Goal: Task Accomplishment & Management: Use online tool/utility

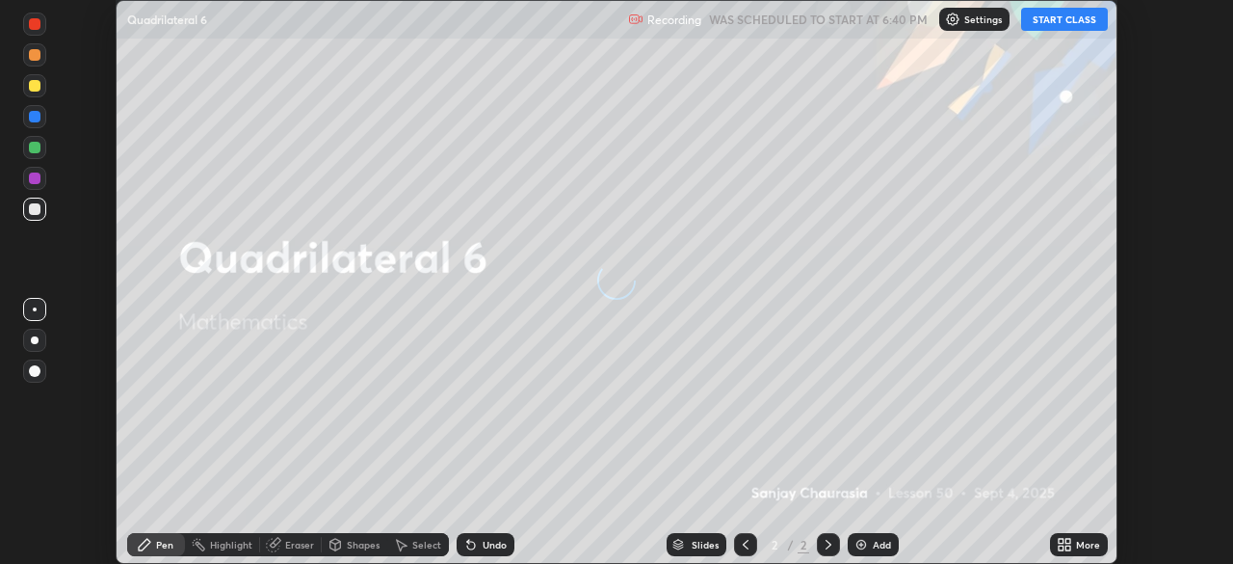
scroll to position [564, 1232]
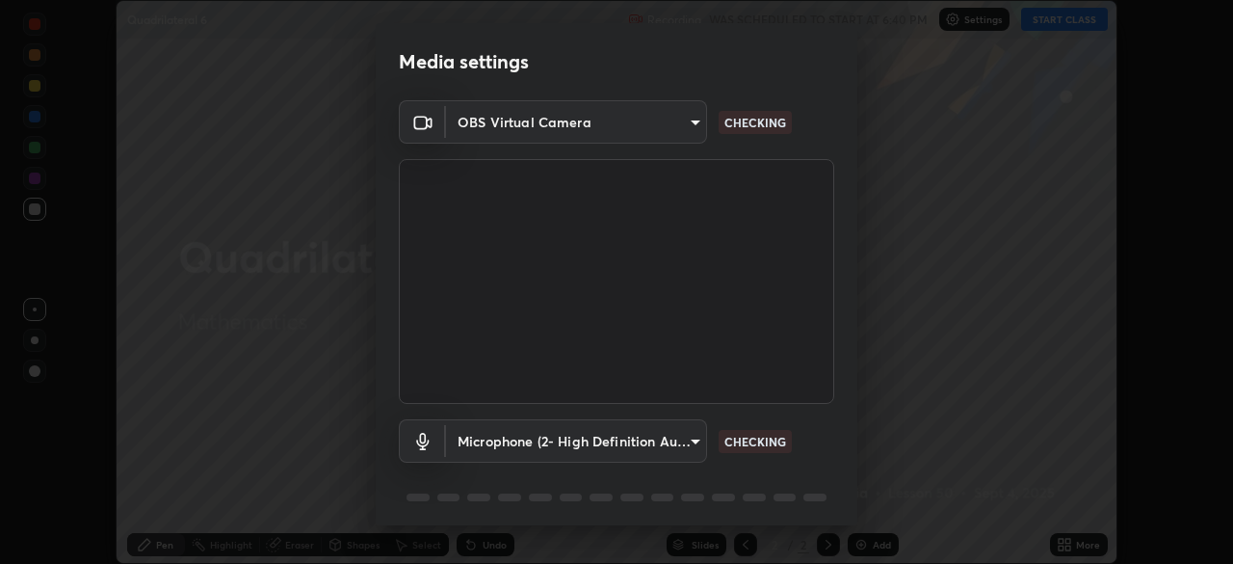
type input "be53a4907a42a79cf235aedf054a38369885e9733e272e39c89b2c863038f768"
click at [695, 443] on body "Erase all Quadrilateral 6 Recording WAS SCHEDULED TO START AT 6:40 PM Settings …" at bounding box center [616, 282] width 1233 height 564
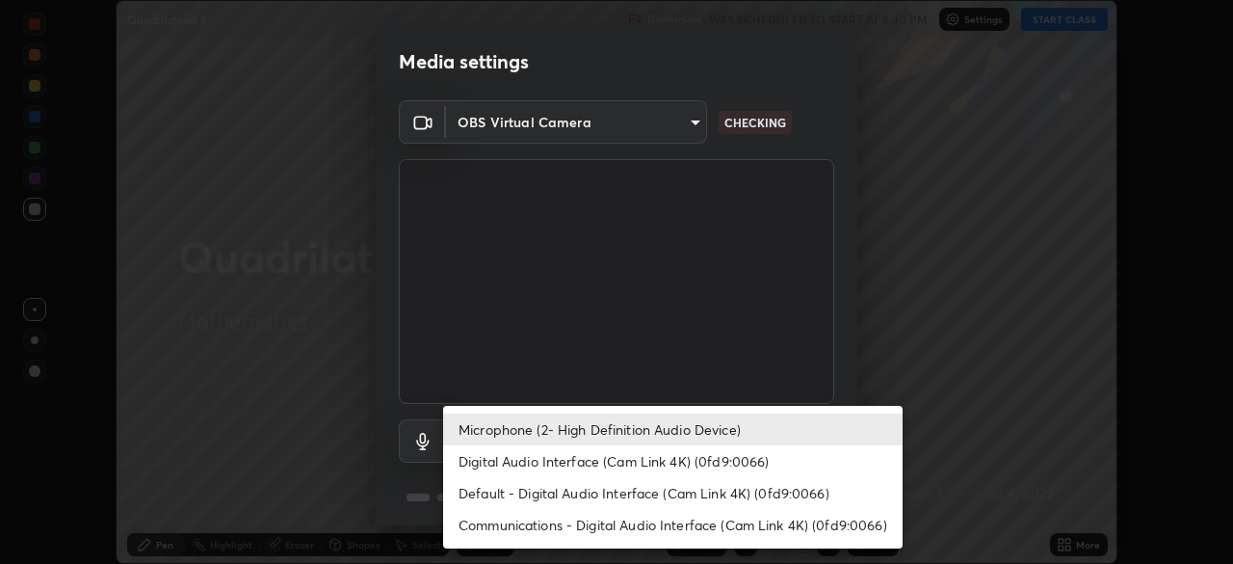
click at [675, 464] on li "Digital Audio Interface (Cam Link 4K) (0fd9:0066)" at bounding box center [673, 461] width 460 height 32
type input "3e923ced10a72fbc2e99cf0db01a3de7383ee5a13bca5cb3a84c3bbe039d278c"
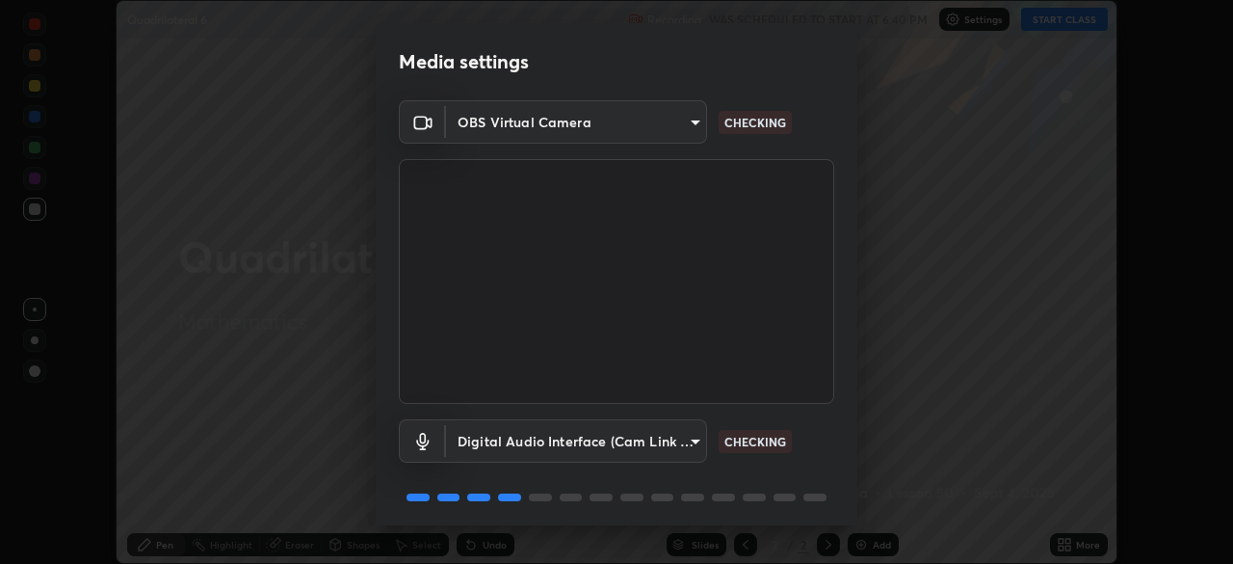
scroll to position [68, 0]
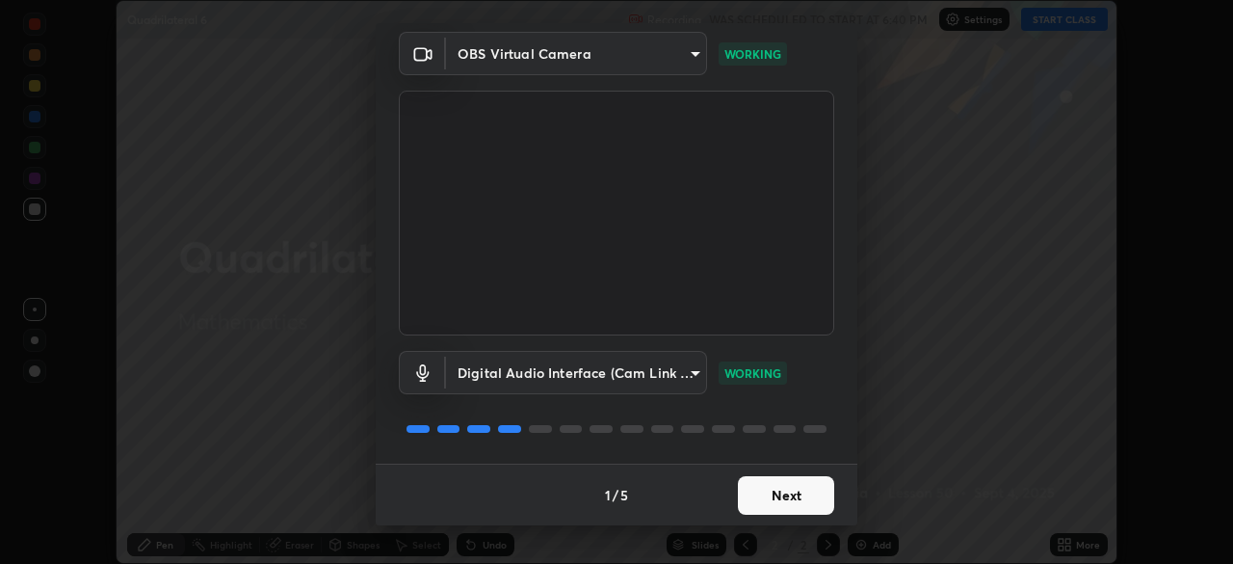
click at [784, 492] on button "Next" at bounding box center [786, 495] width 96 height 39
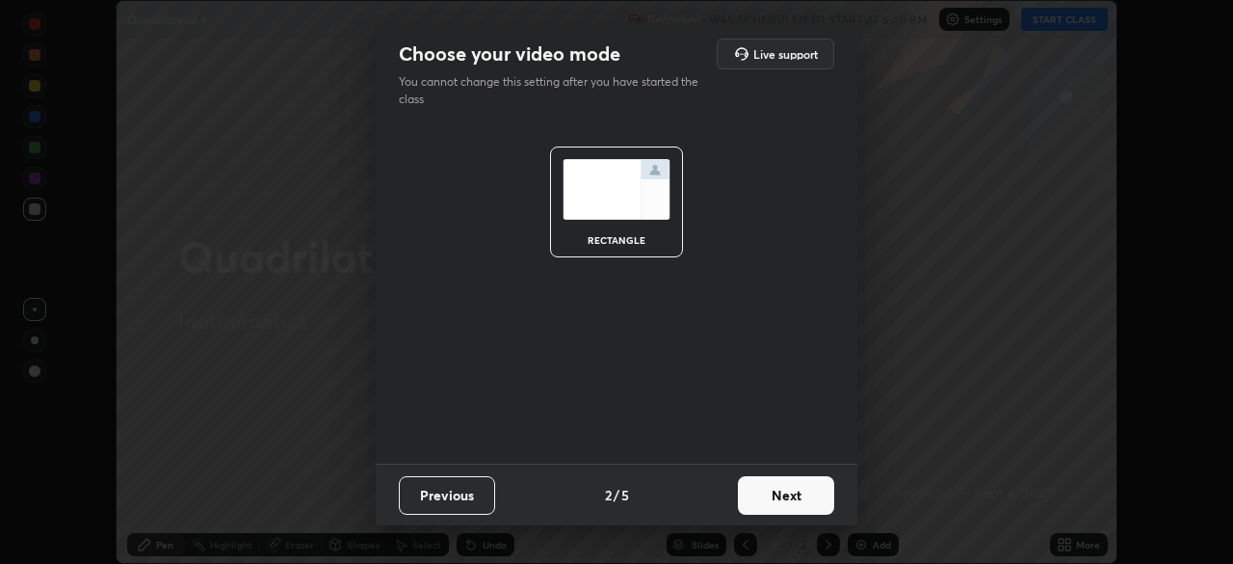
scroll to position [0, 0]
click at [794, 499] on button "Next" at bounding box center [786, 495] width 96 height 39
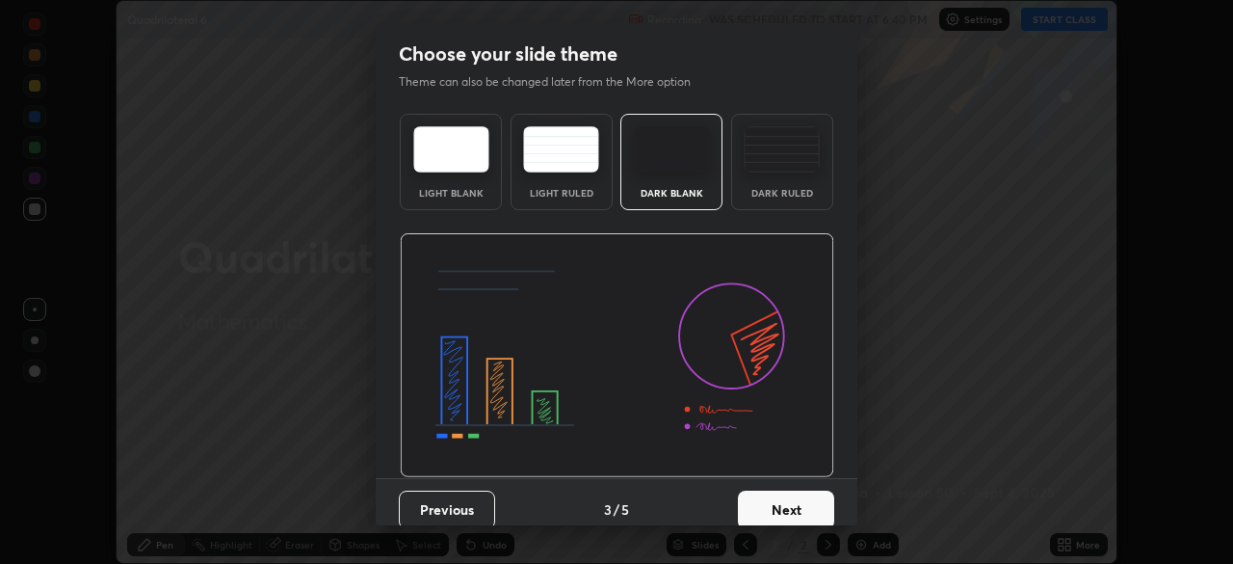
click at [789, 509] on button "Next" at bounding box center [786, 509] width 96 height 39
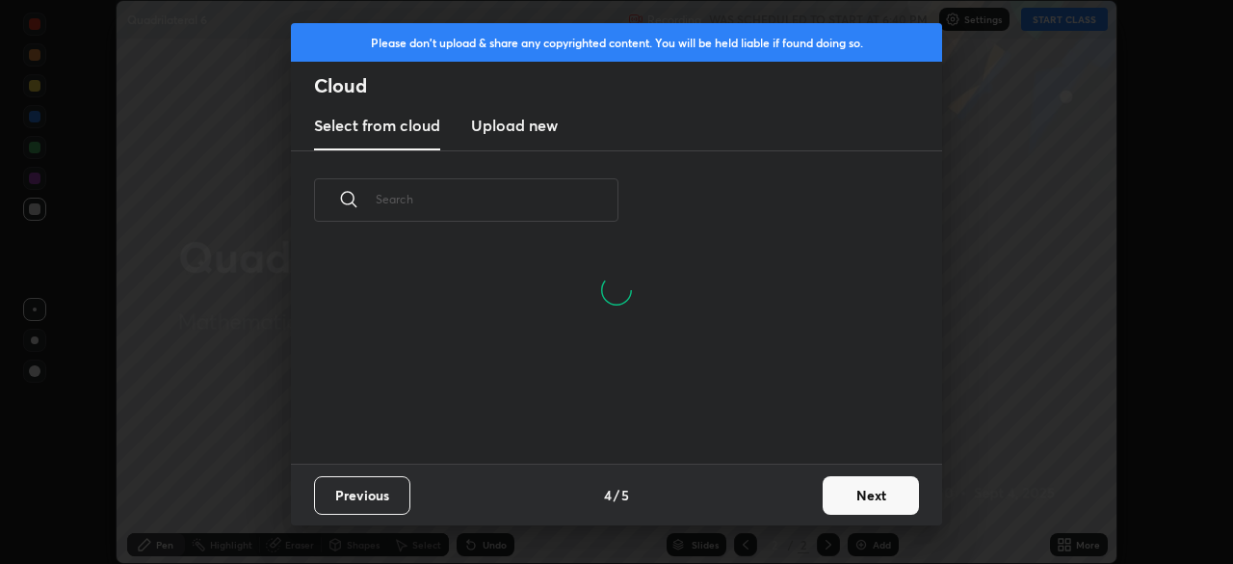
click at [866, 492] on button "Next" at bounding box center [871, 495] width 96 height 39
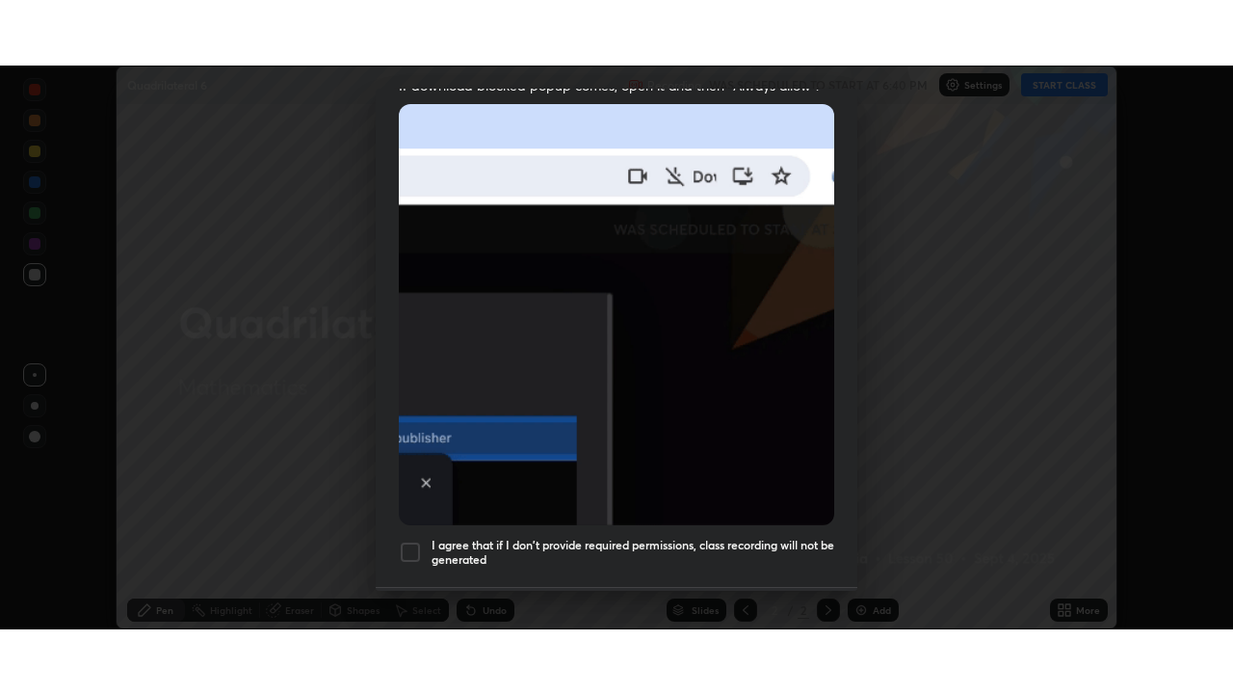
scroll to position [462, 0]
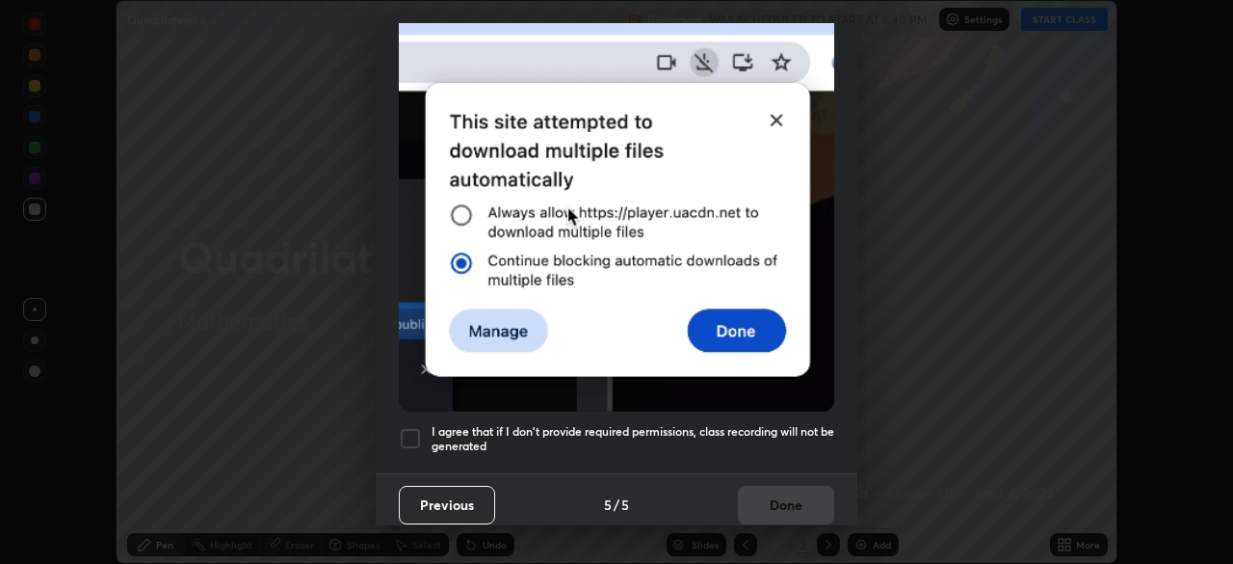
click at [414, 427] on div at bounding box center [410, 438] width 23 height 23
click at [789, 499] on button "Done" at bounding box center [786, 505] width 96 height 39
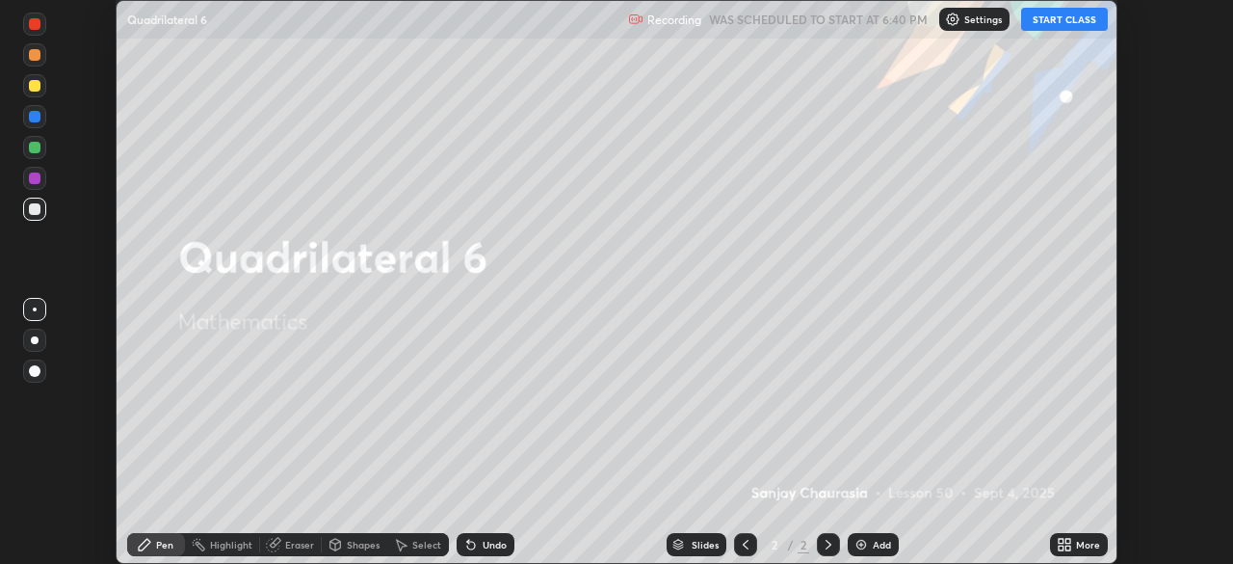
click at [1058, 30] on button "START CLASS" at bounding box center [1064, 19] width 87 height 23
click at [1065, 544] on icon at bounding box center [1064, 544] width 15 height 15
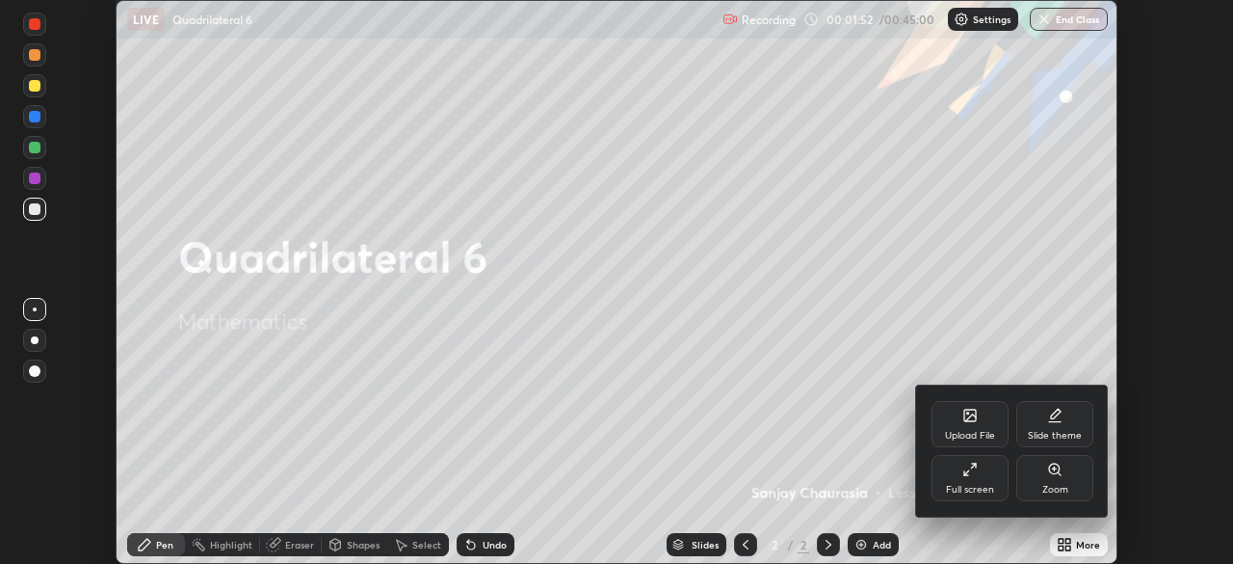
click at [954, 474] on div "Full screen" at bounding box center [970, 478] width 77 height 46
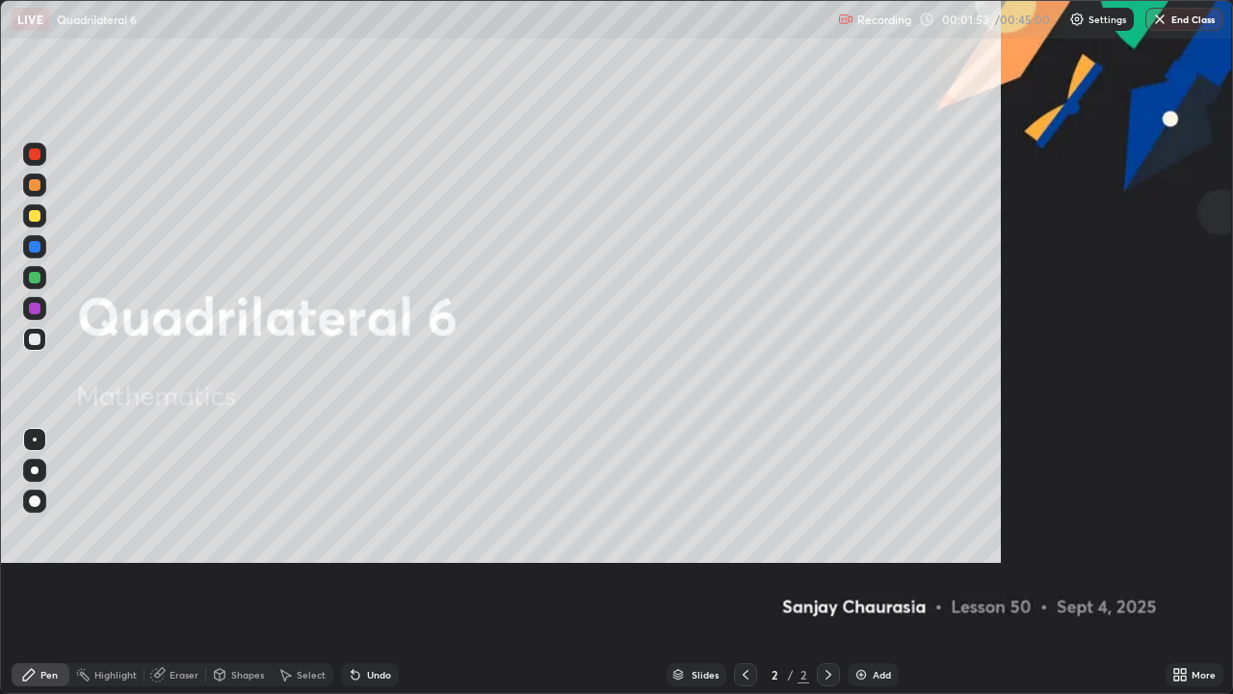
scroll to position [694, 1233]
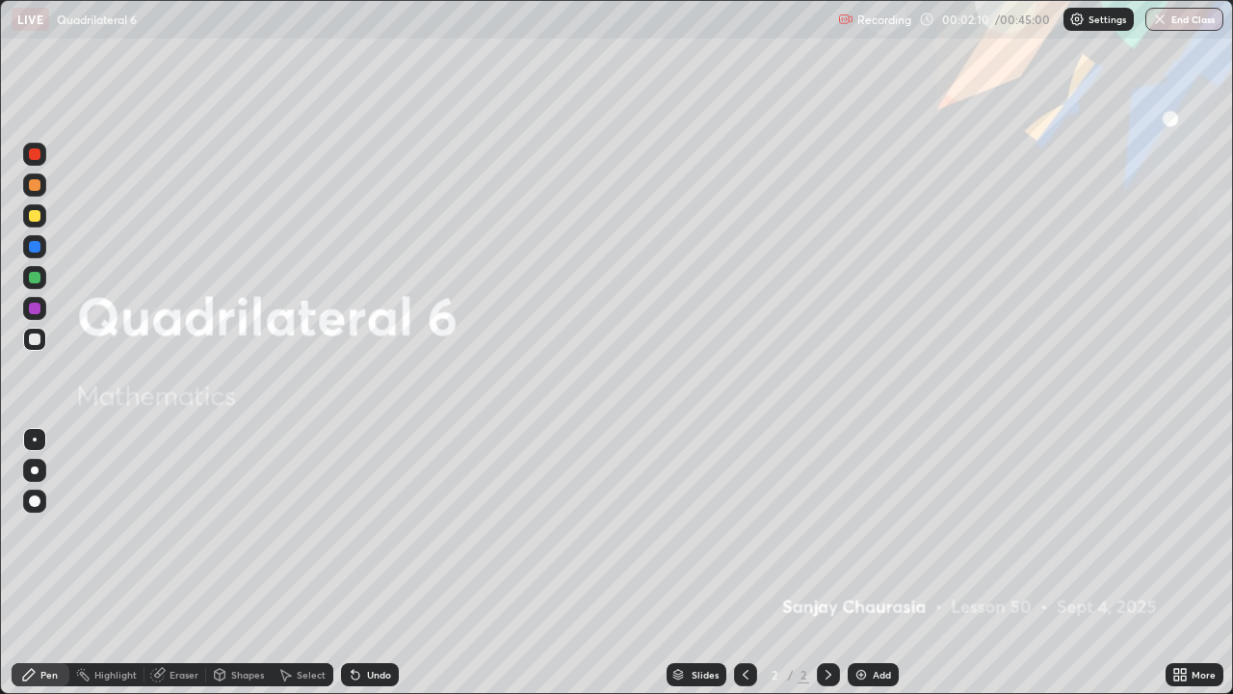
click at [177, 563] on div "Eraser" at bounding box center [184, 675] width 29 height 10
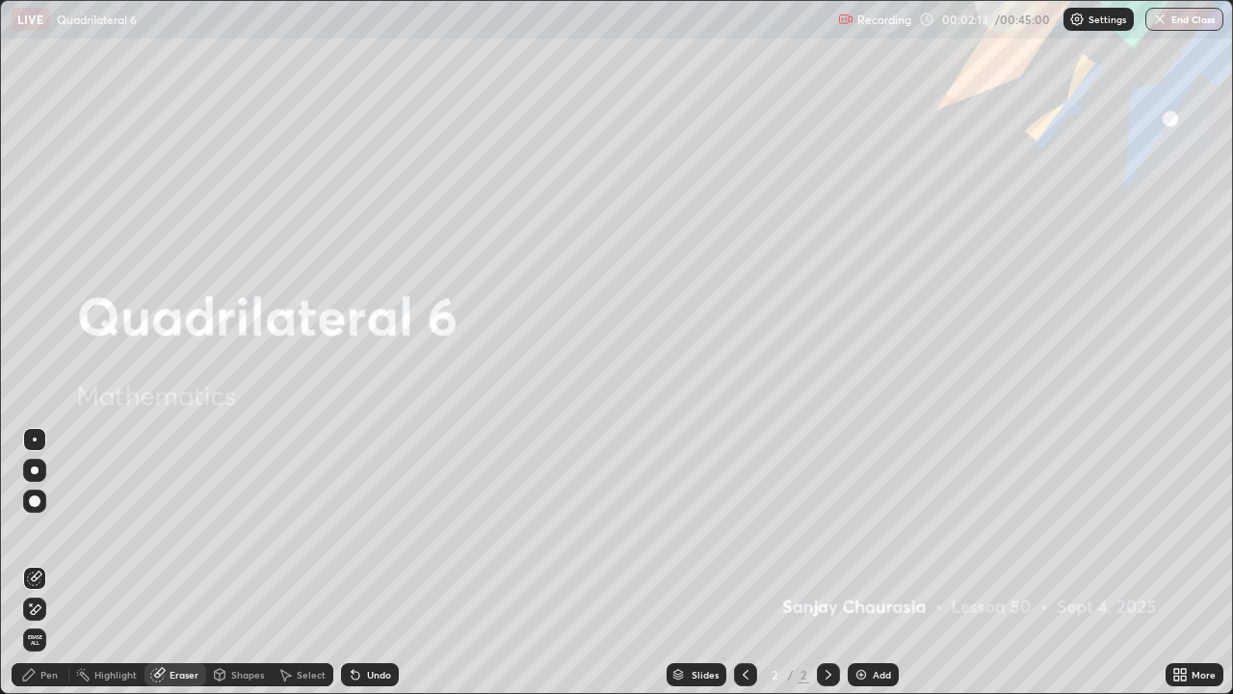
click at [881, 563] on div "Add" at bounding box center [873, 674] width 51 height 23
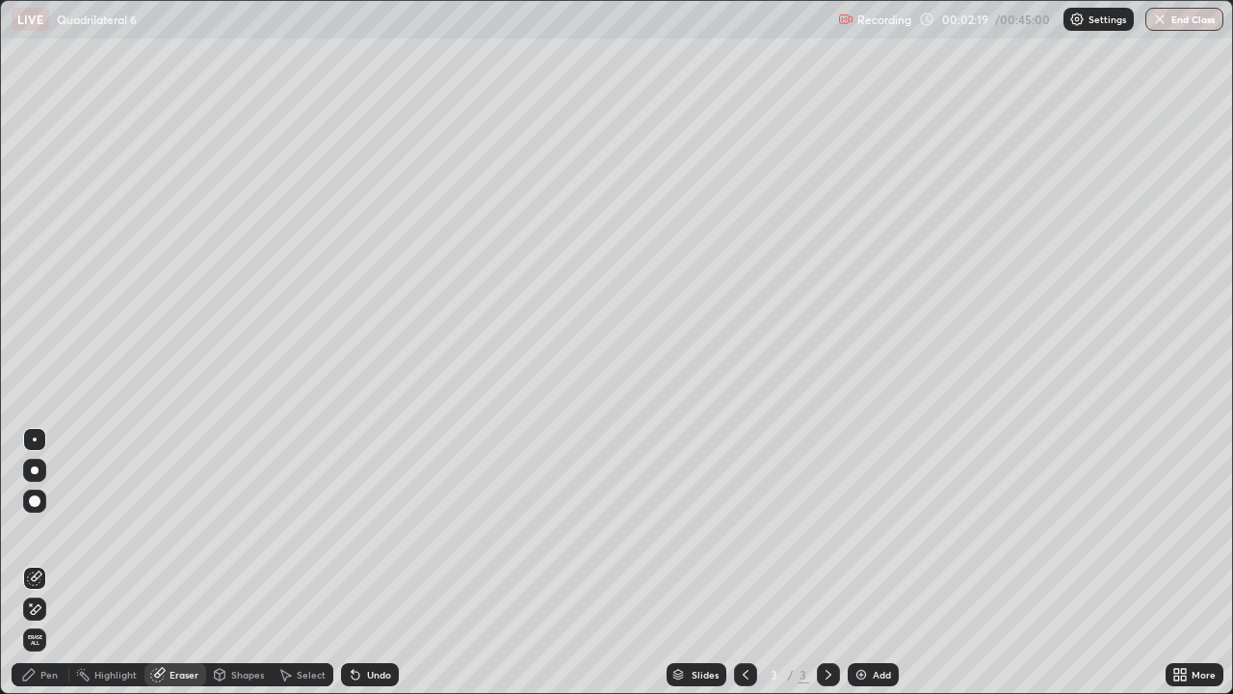
click at [46, 563] on div "Pen" at bounding box center [48, 675] width 17 height 10
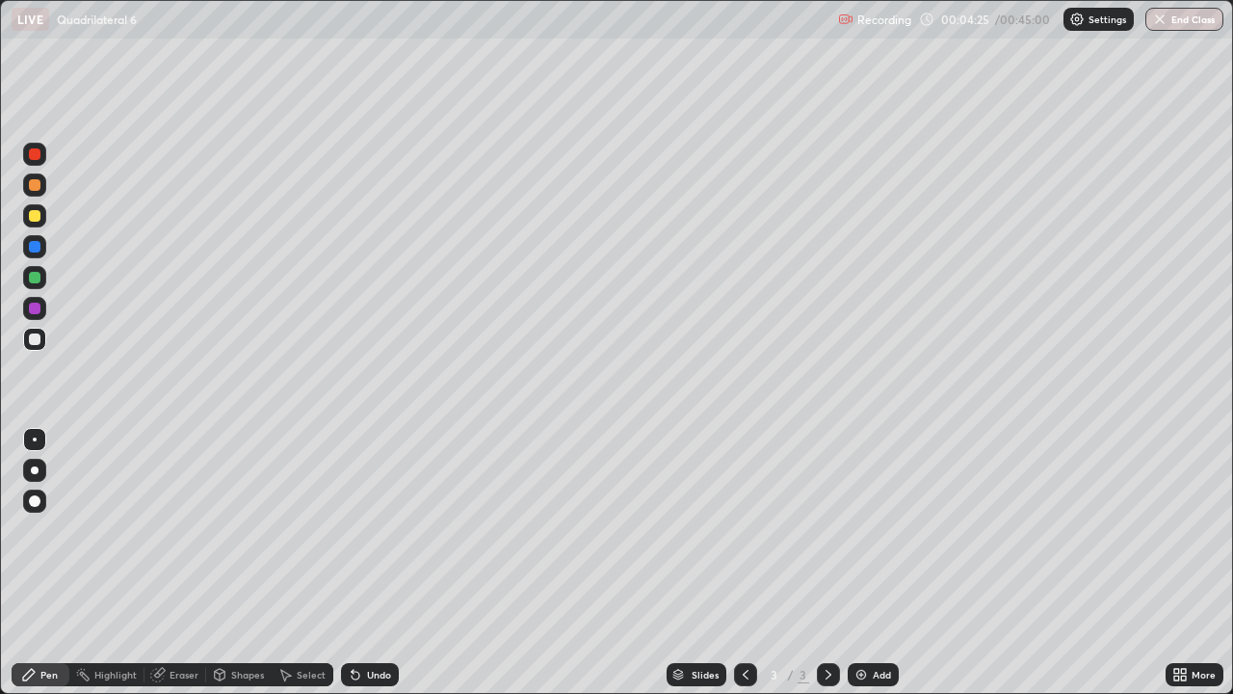
click at [36, 281] on div at bounding box center [35, 278] width 12 height 12
click at [166, 563] on div "Eraser" at bounding box center [176, 674] width 62 height 23
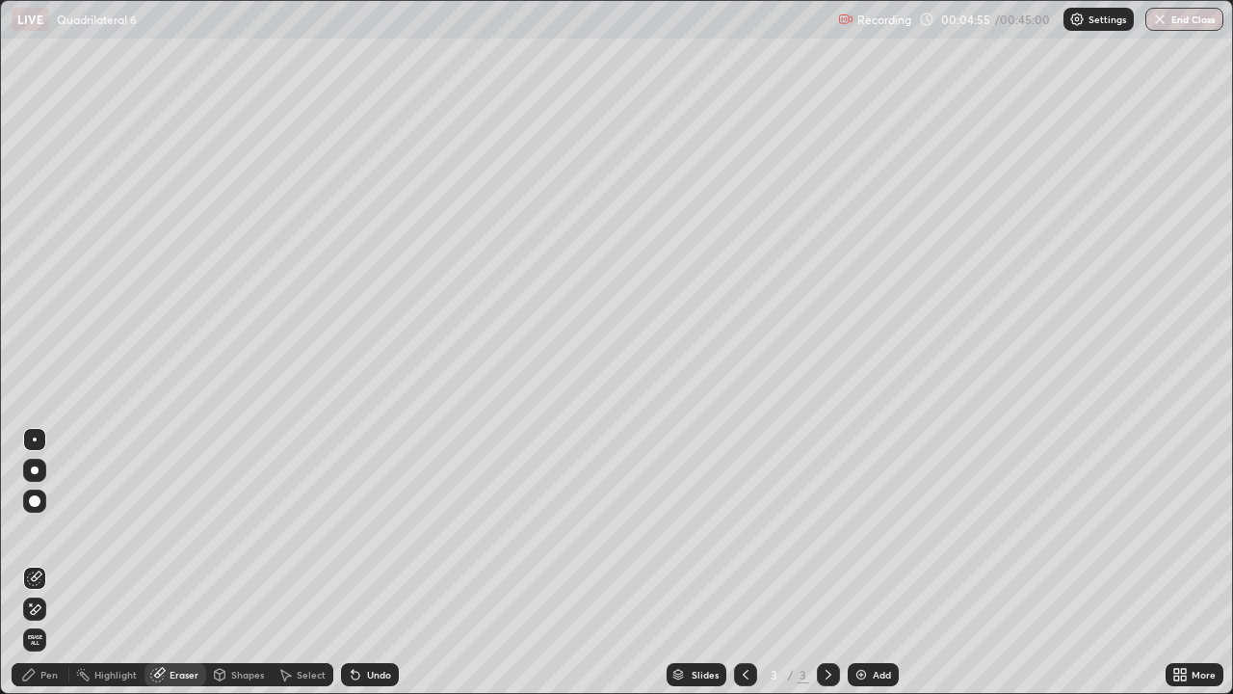
click at [54, 563] on div "Pen" at bounding box center [41, 674] width 58 height 23
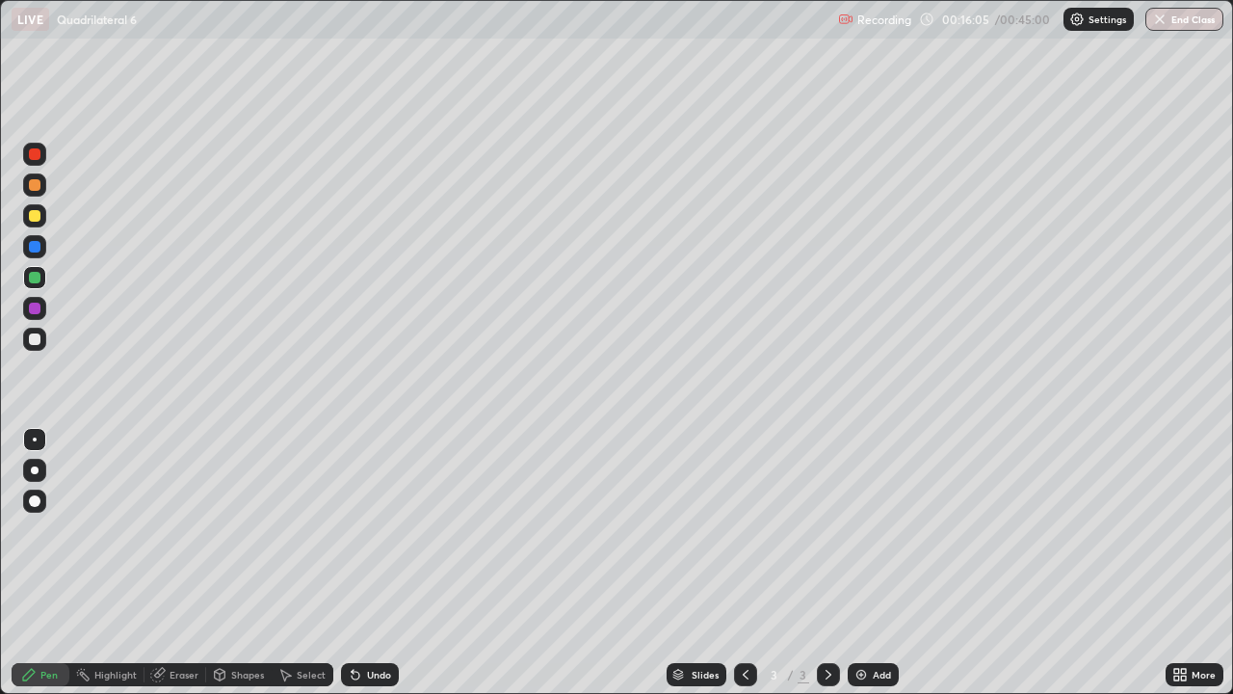
click at [183, 563] on div "Eraser" at bounding box center [184, 675] width 29 height 10
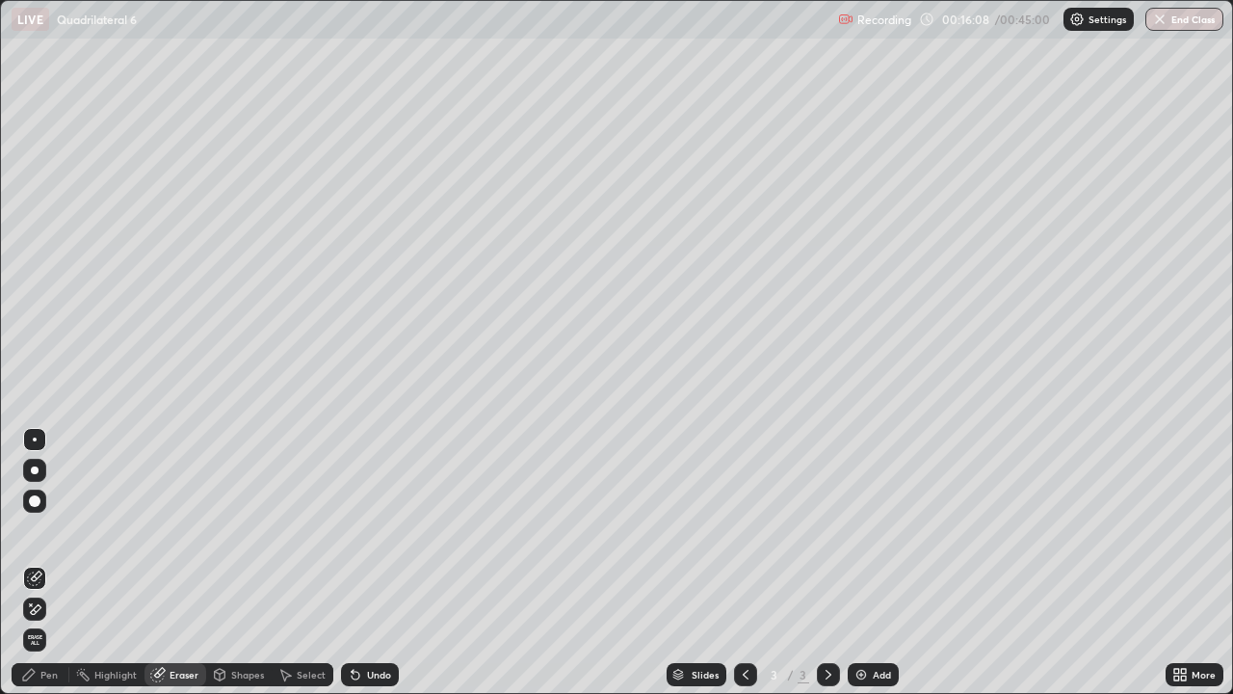
click at [39, 563] on icon at bounding box center [34, 609] width 15 height 16
click at [41, 563] on div "Pen" at bounding box center [48, 675] width 17 height 10
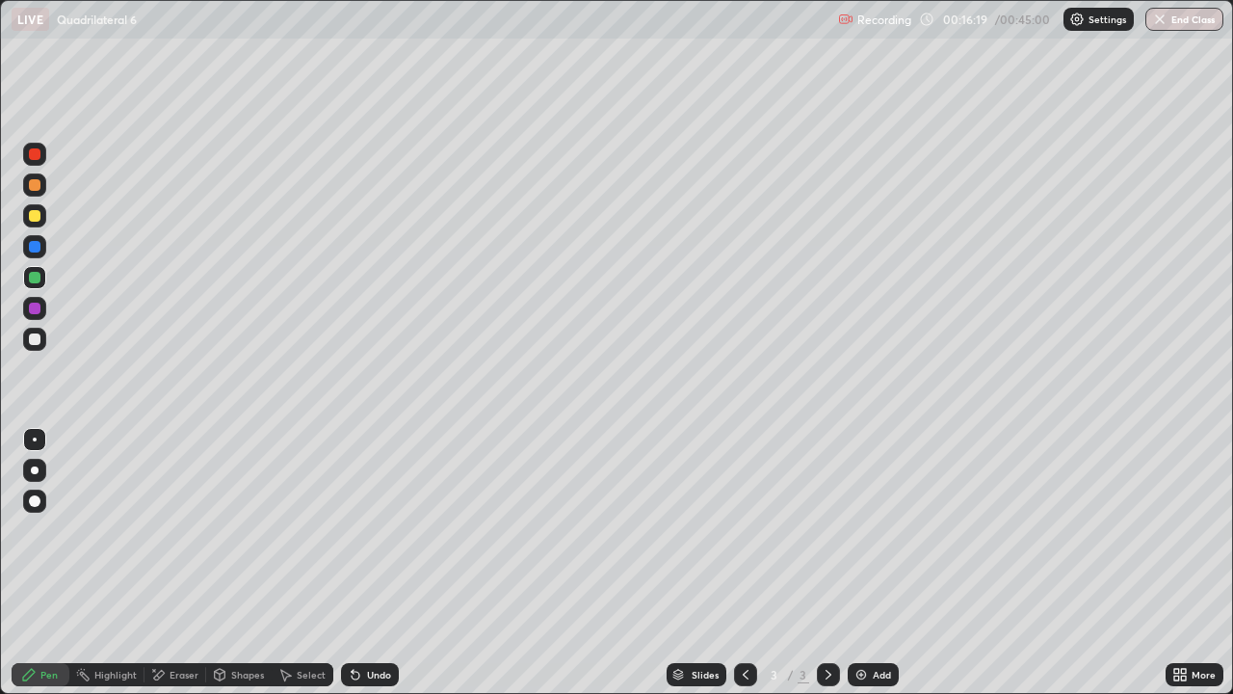
click at [37, 277] on div at bounding box center [35, 278] width 12 height 12
click at [35, 182] on div at bounding box center [35, 185] width 12 height 12
click at [39, 153] on div at bounding box center [35, 154] width 12 height 12
click at [35, 242] on div at bounding box center [35, 247] width 12 height 12
click at [38, 186] on div at bounding box center [35, 185] width 12 height 12
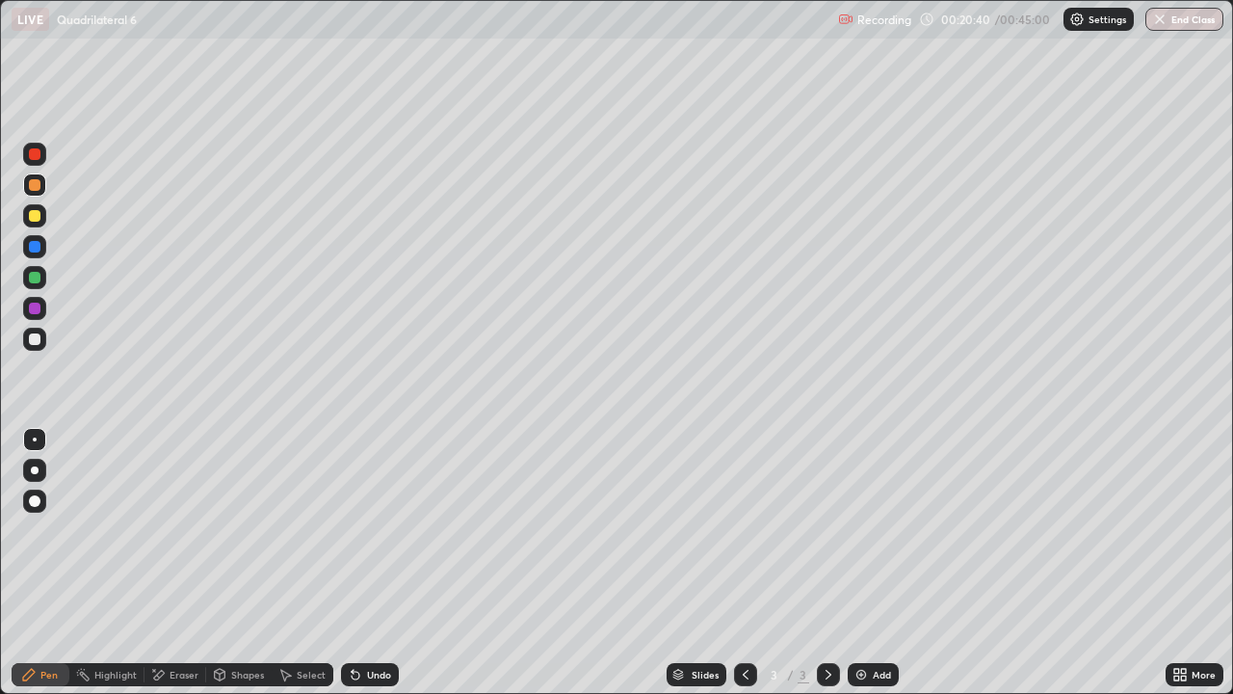
click at [35, 310] on div at bounding box center [35, 309] width 12 height 12
click at [34, 281] on div at bounding box center [35, 278] width 12 height 12
click at [36, 306] on div at bounding box center [35, 309] width 12 height 12
click at [187, 563] on div "Eraser" at bounding box center [184, 675] width 29 height 10
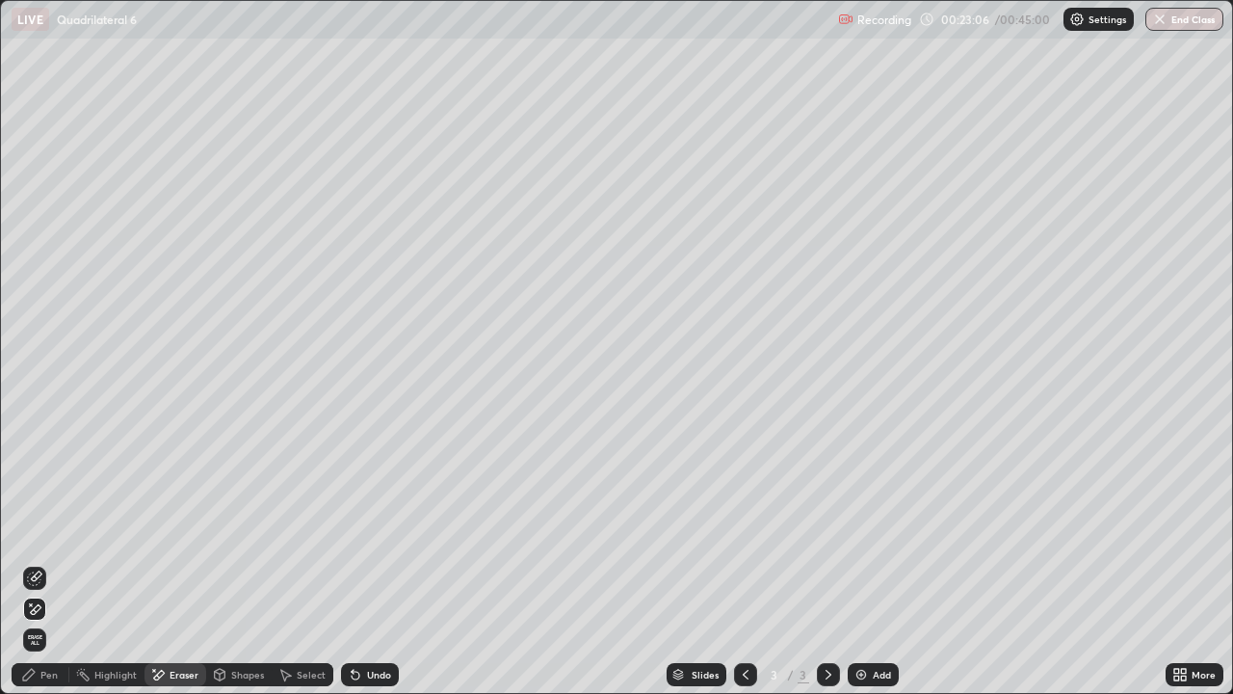
click at [52, 563] on div "Pen" at bounding box center [41, 674] width 58 height 23
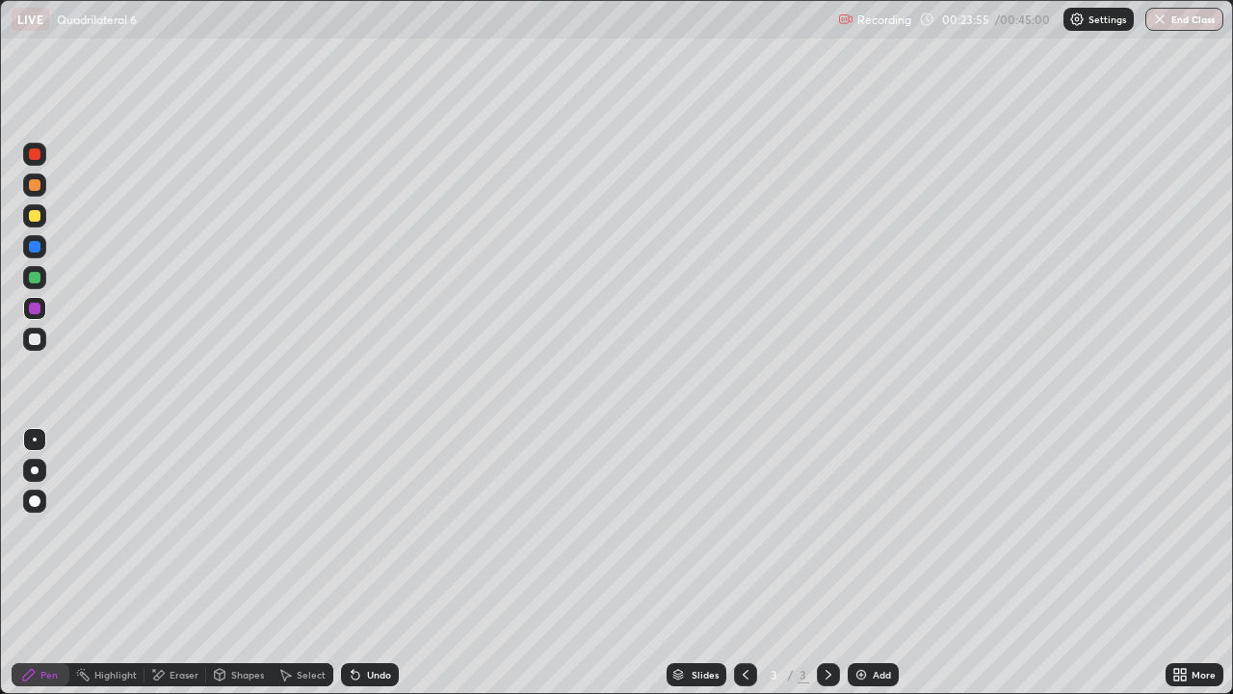
click at [175, 563] on div "Eraser" at bounding box center [184, 675] width 29 height 10
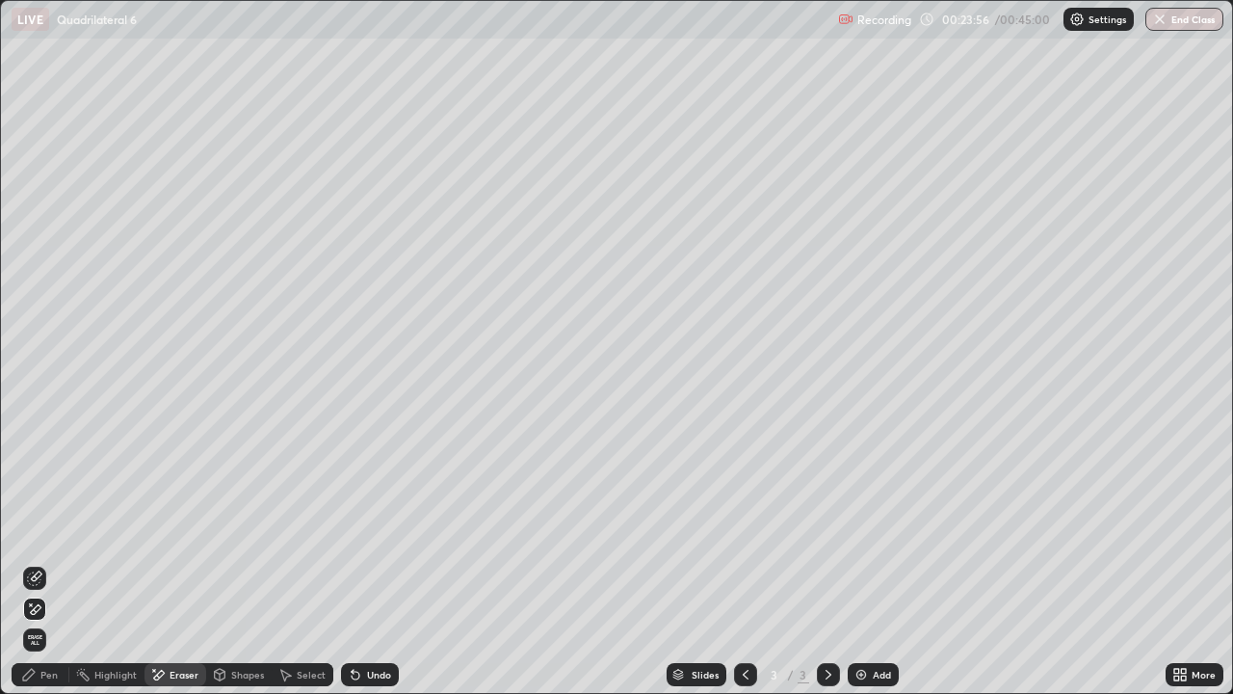
click at [46, 563] on div "Pen" at bounding box center [41, 674] width 58 height 23
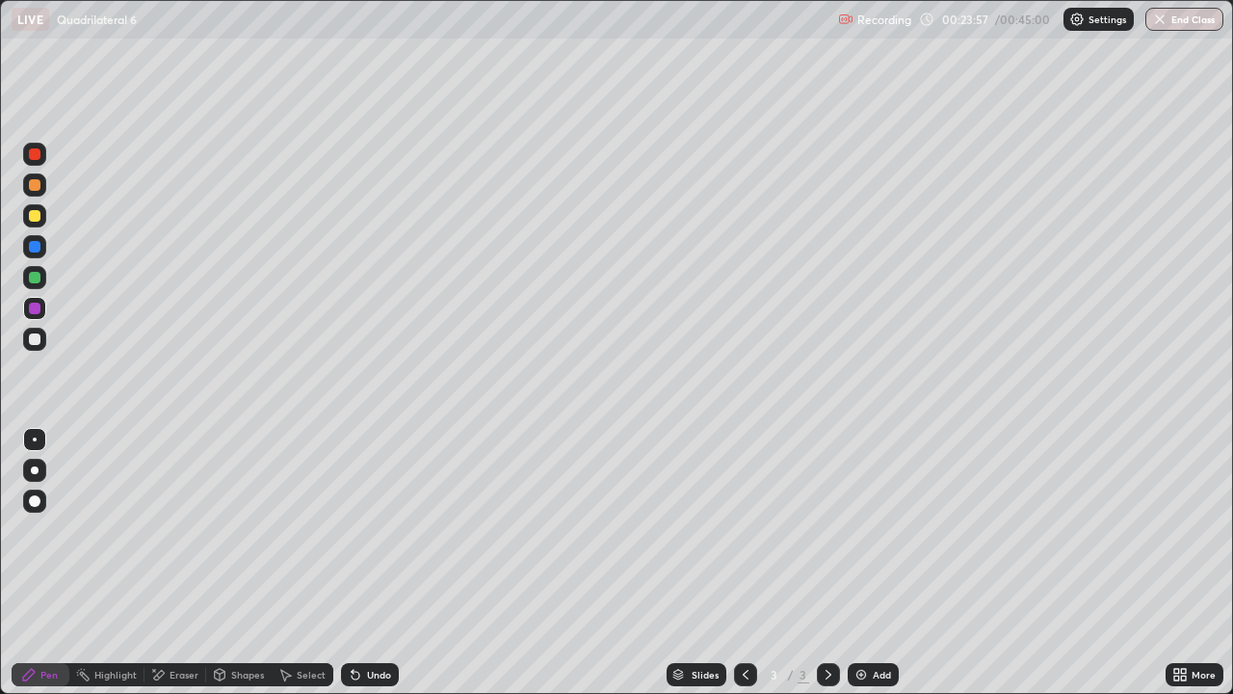
click at [33, 278] on div at bounding box center [35, 278] width 12 height 12
click at [887, 563] on div "Add" at bounding box center [873, 674] width 51 height 23
click at [34, 217] on div at bounding box center [35, 216] width 12 height 12
click at [35, 277] on div at bounding box center [35, 278] width 12 height 12
click at [35, 158] on div at bounding box center [35, 154] width 12 height 12
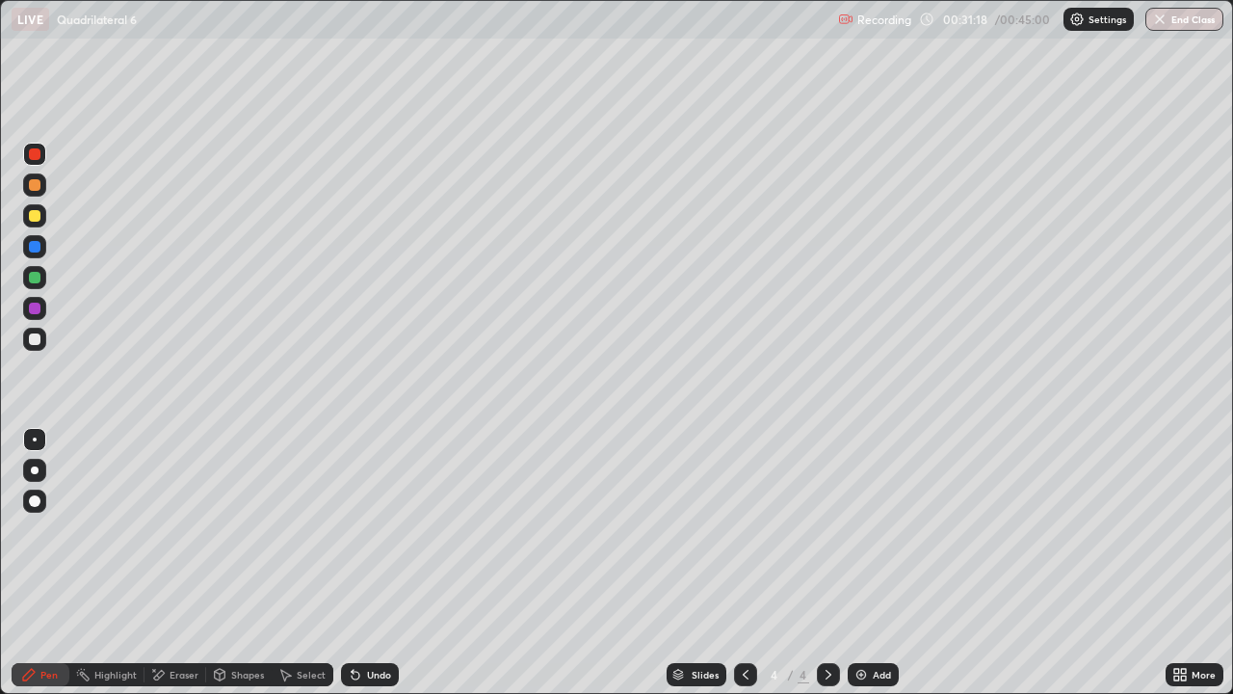
click at [41, 252] on div at bounding box center [34, 246] width 23 height 23
click at [31, 189] on div at bounding box center [35, 185] width 12 height 12
click at [196, 563] on div "Eraser" at bounding box center [184, 675] width 29 height 10
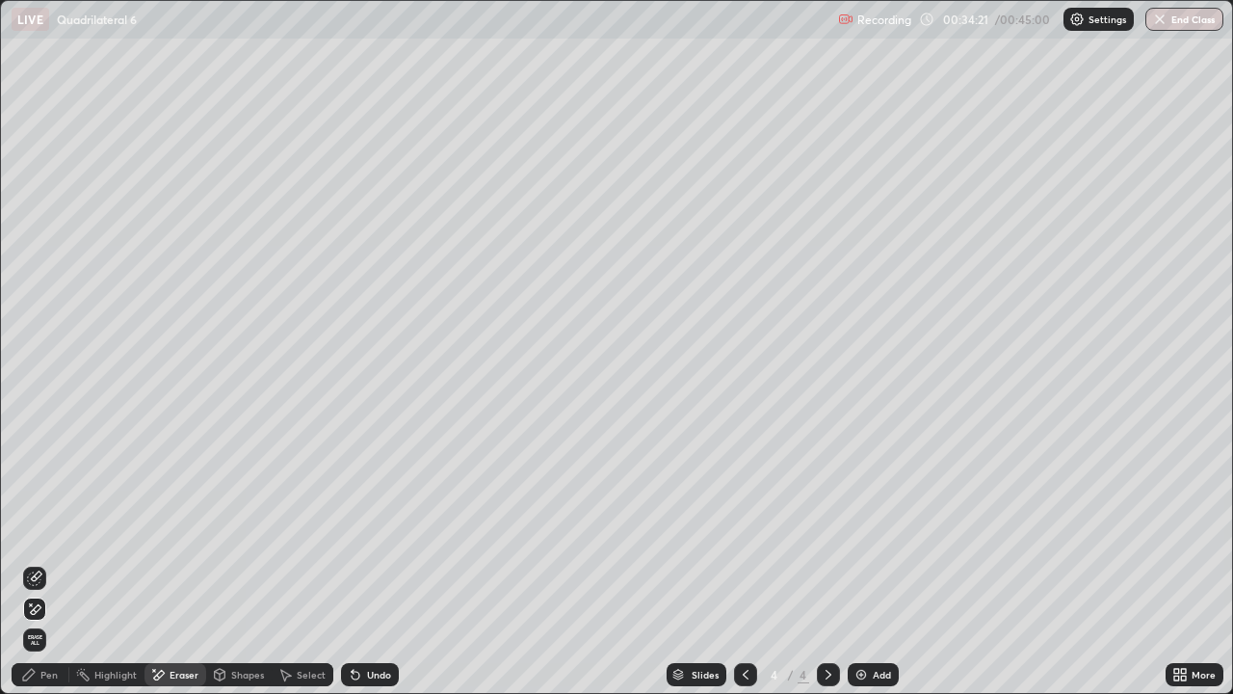
click at [63, 563] on div "Pen" at bounding box center [41, 674] width 58 height 23
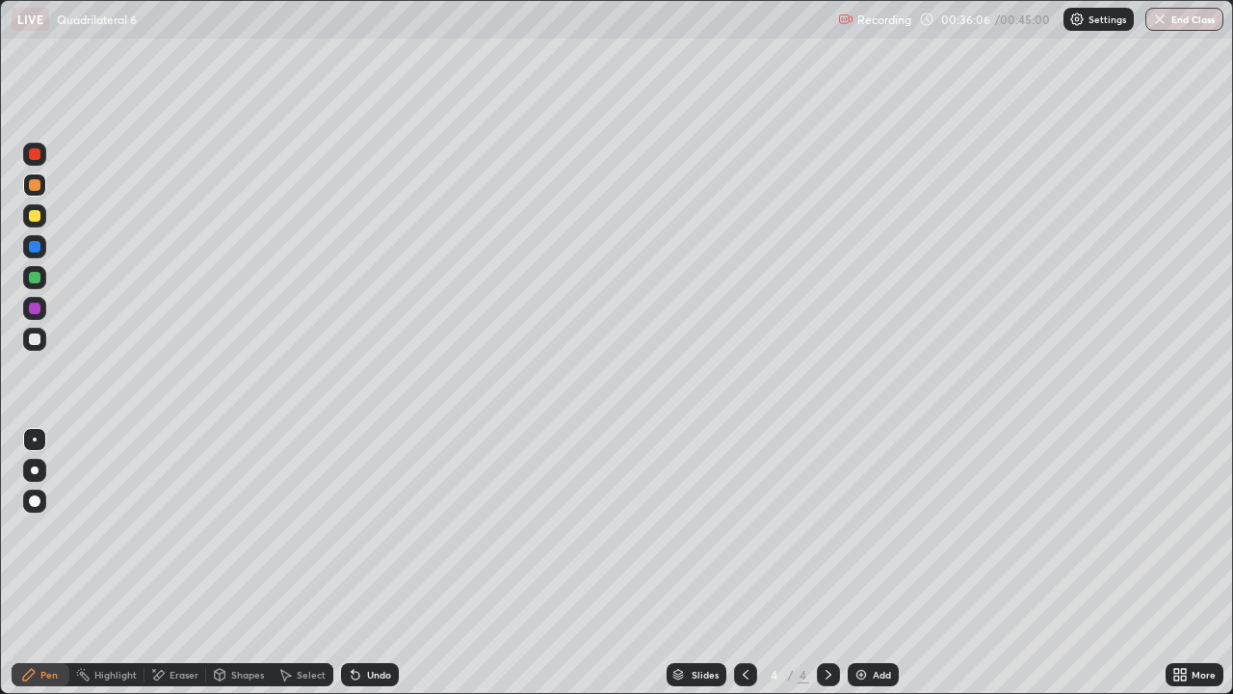
click at [37, 304] on div at bounding box center [35, 309] width 12 height 12
click at [33, 343] on div at bounding box center [35, 339] width 12 height 12
click at [36, 157] on div at bounding box center [35, 154] width 12 height 12
click at [37, 276] on div at bounding box center [35, 278] width 12 height 12
click at [37, 185] on div at bounding box center [35, 185] width 12 height 12
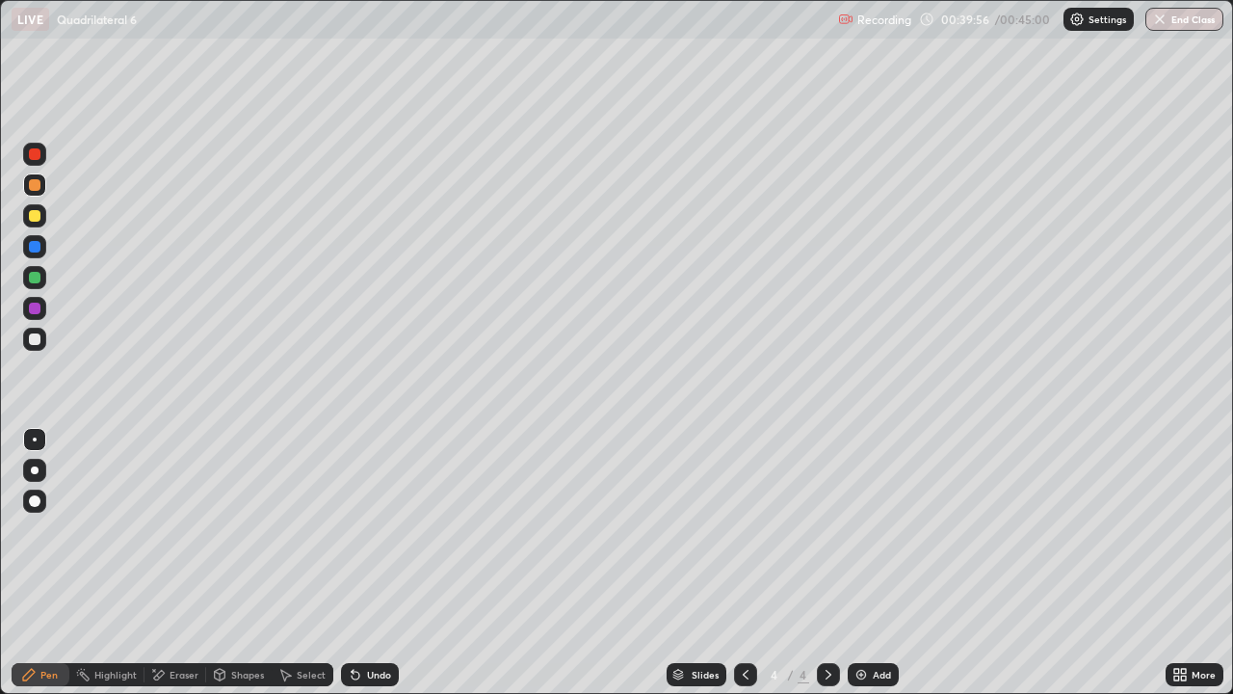
click at [176, 563] on div "Eraser" at bounding box center [184, 675] width 29 height 10
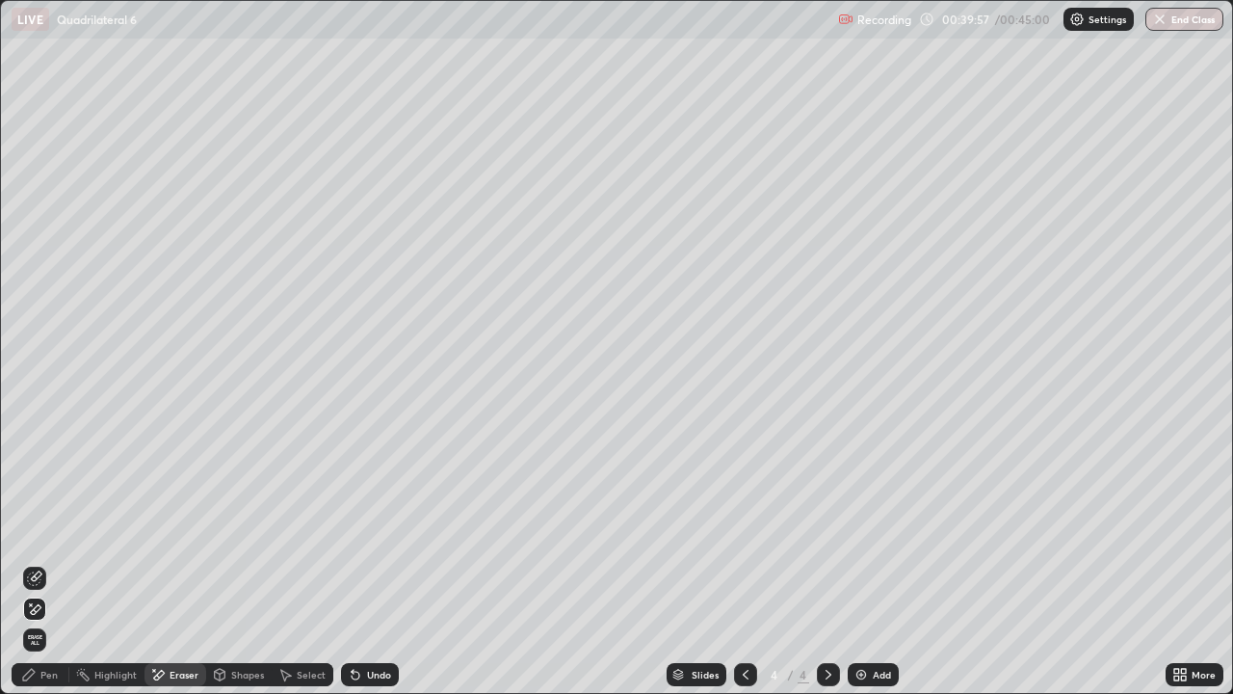
click at [36, 563] on div at bounding box center [34, 608] width 23 height 23
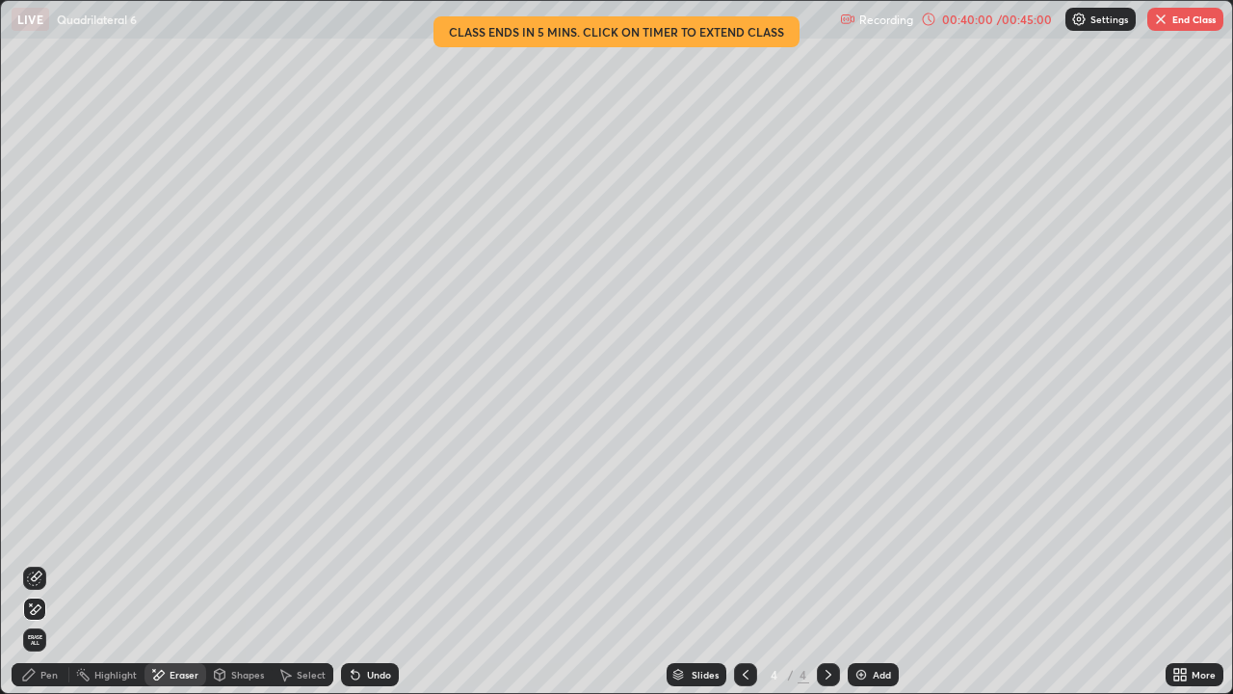
click at [48, 563] on div "Pen" at bounding box center [48, 675] width 17 height 10
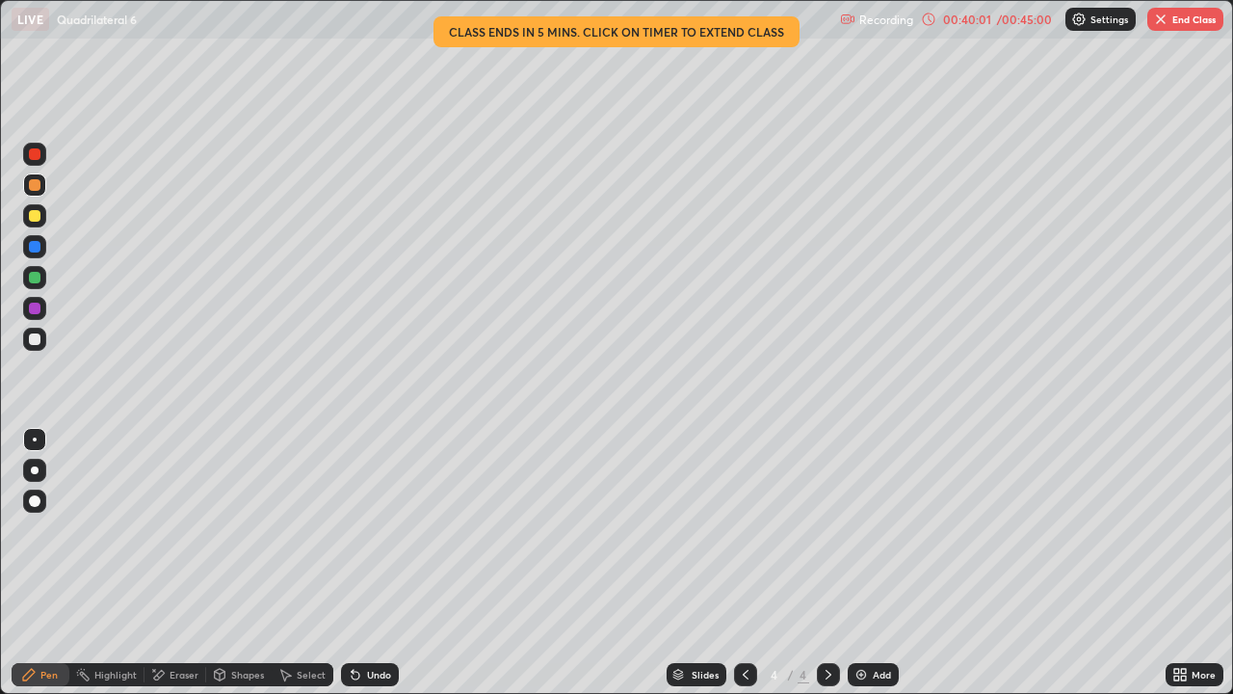
click at [38, 247] on div at bounding box center [35, 247] width 12 height 12
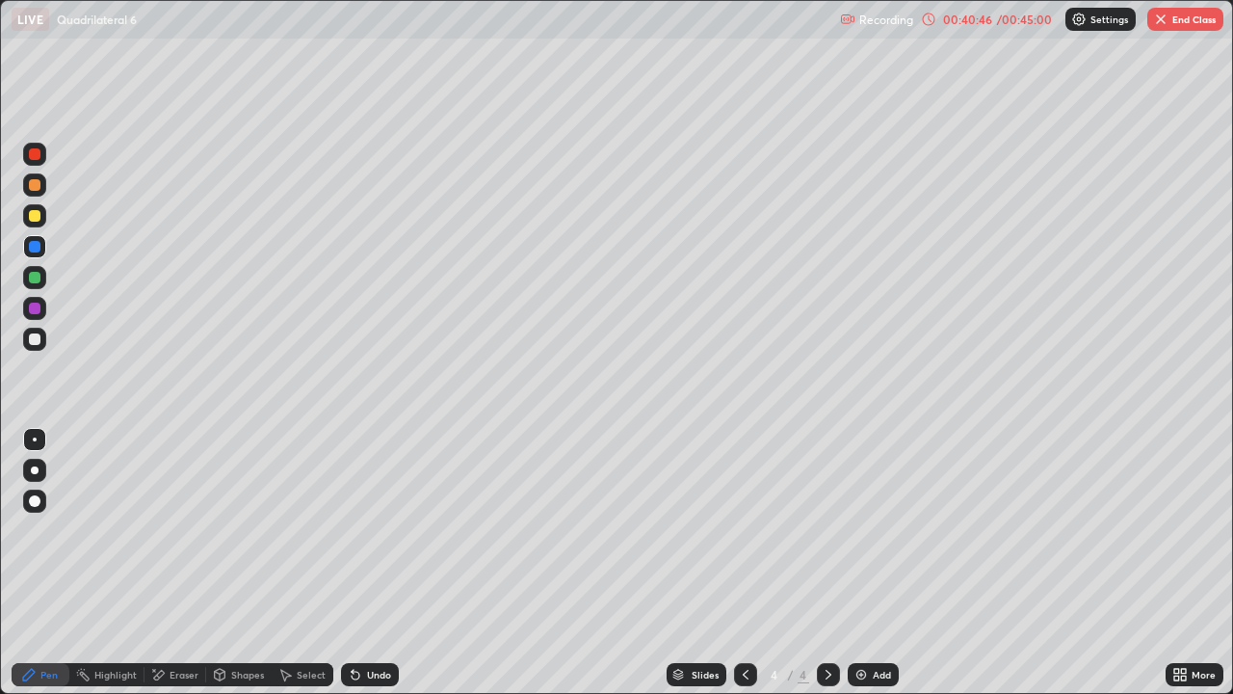
click at [35, 279] on div at bounding box center [35, 278] width 12 height 12
click at [176, 563] on div "Eraser" at bounding box center [184, 675] width 29 height 10
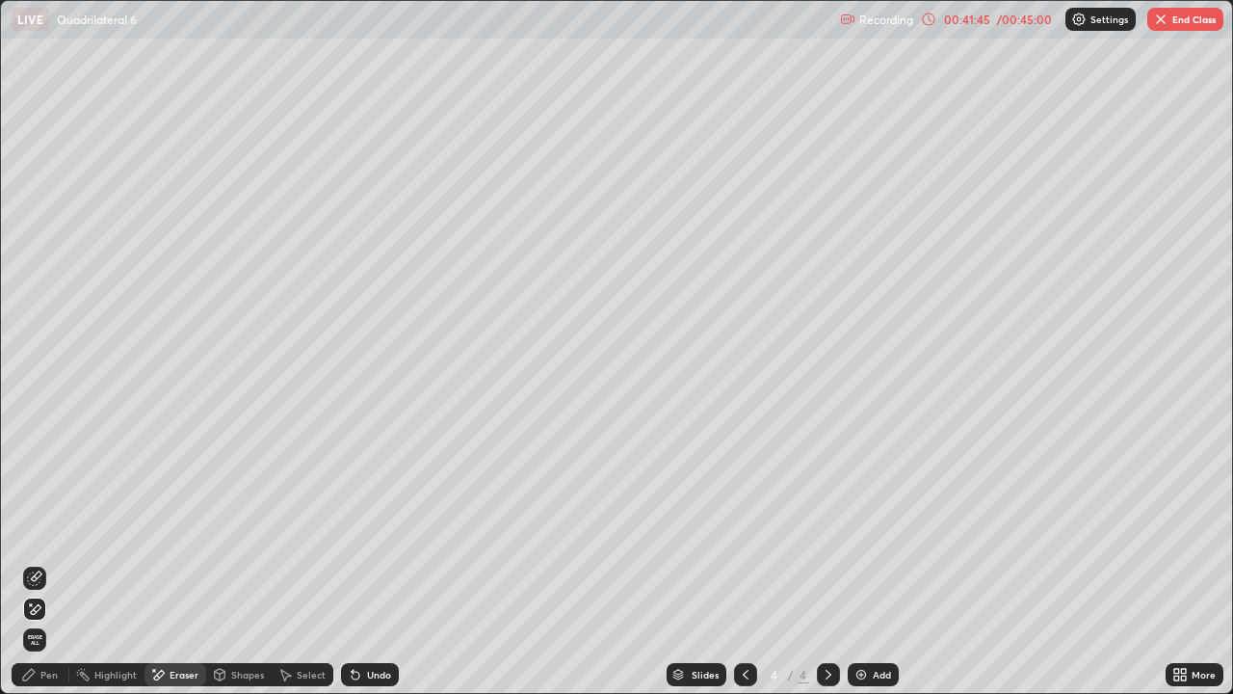
click at [38, 563] on div "Pen" at bounding box center [41, 674] width 58 height 23
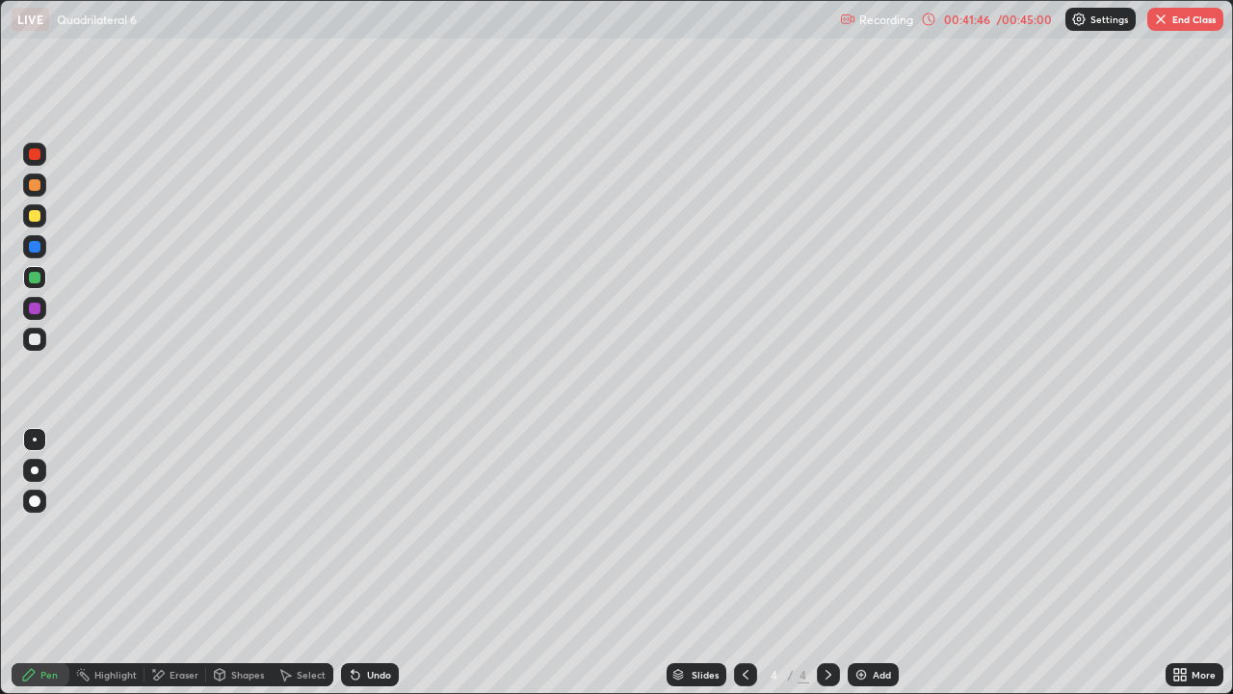
click at [38, 341] on div at bounding box center [35, 339] width 12 height 12
click at [1189, 29] on button "End Class" at bounding box center [1185, 19] width 76 height 23
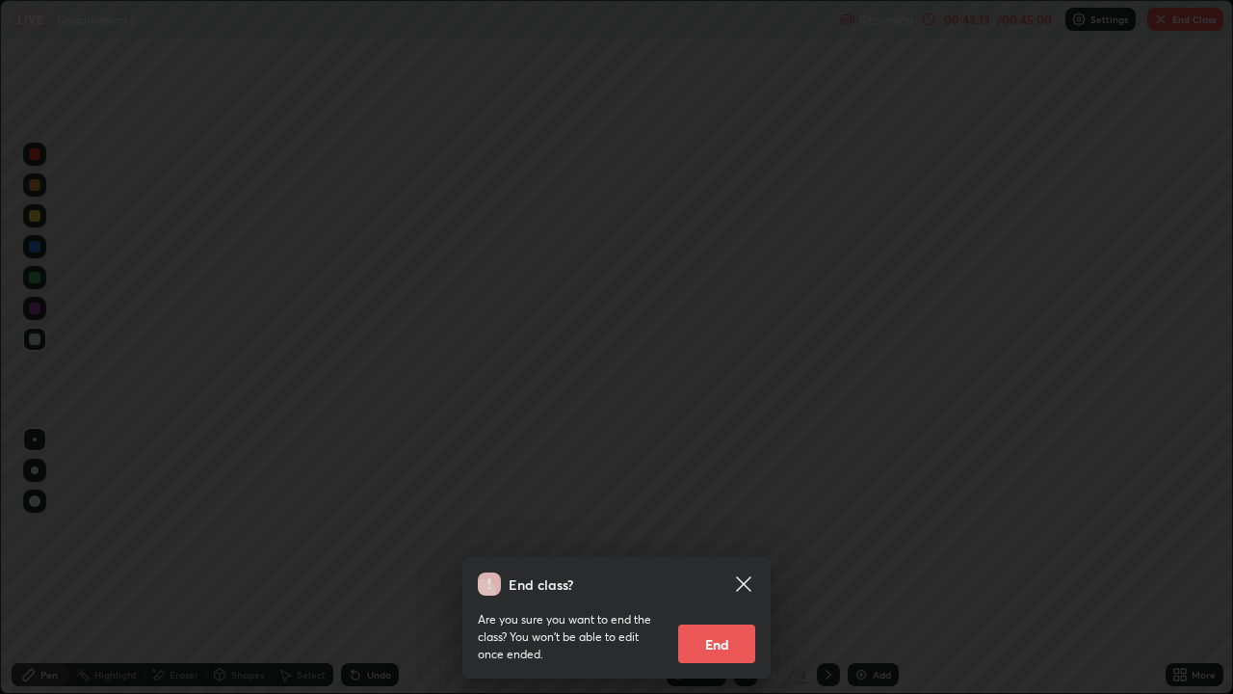
click at [726, 563] on button "End" at bounding box center [716, 643] width 77 height 39
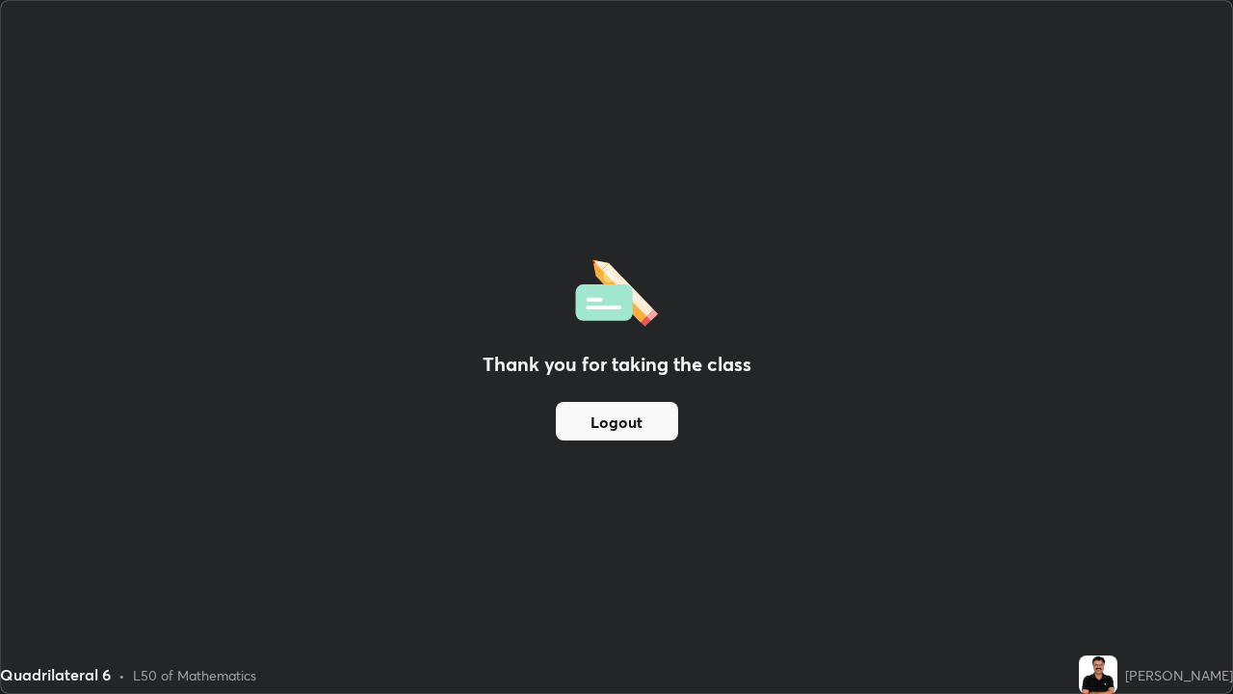
click at [637, 431] on button "Logout" at bounding box center [617, 421] width 122 height 39
